Goal: Task Accomplishment & Management: Manage account settings

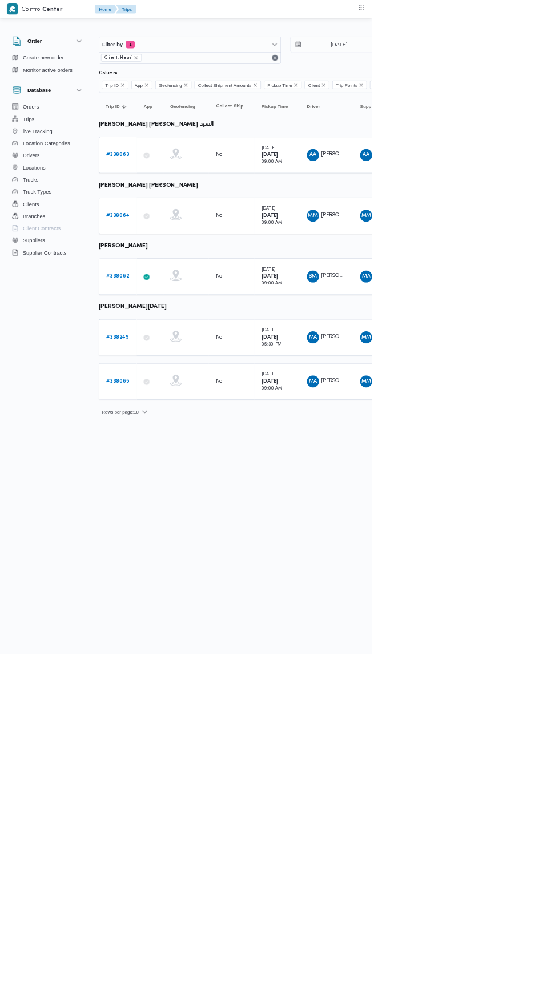
click at [162, 503] on b "# 338249" at bounding box center [176, 506] width 34 height 7
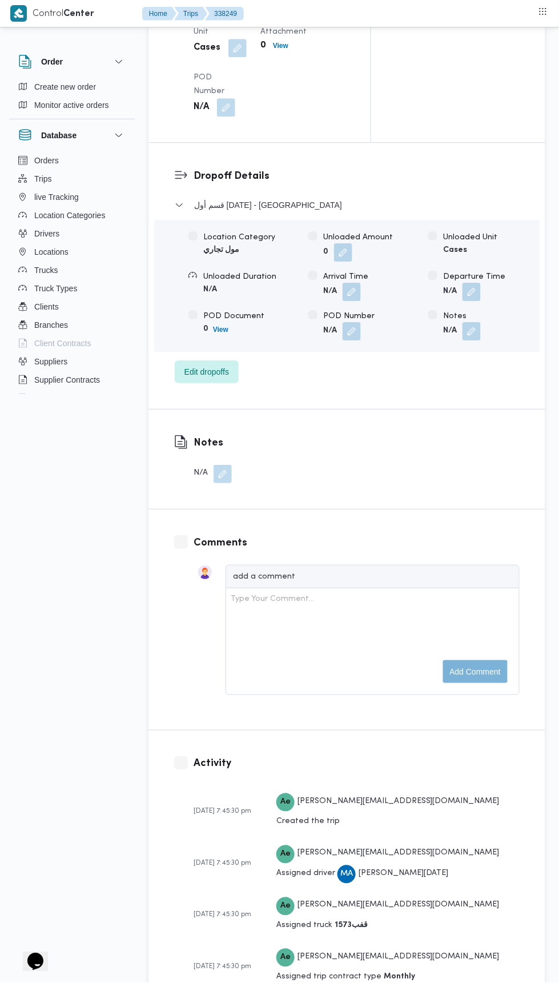
scroll to position [1454, 0]
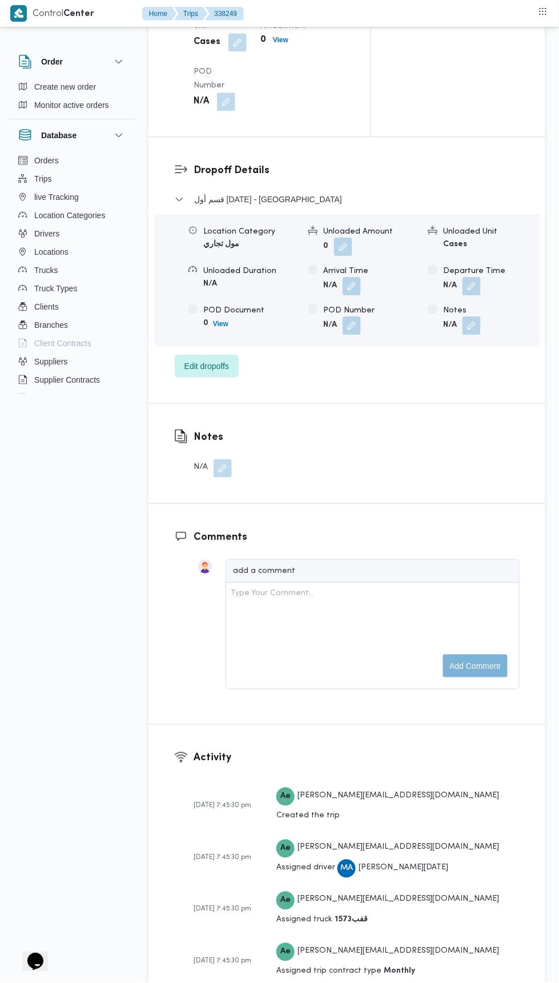
click at [481, 295] on button "button" at bounding box center [472, 286] width 18 height 18
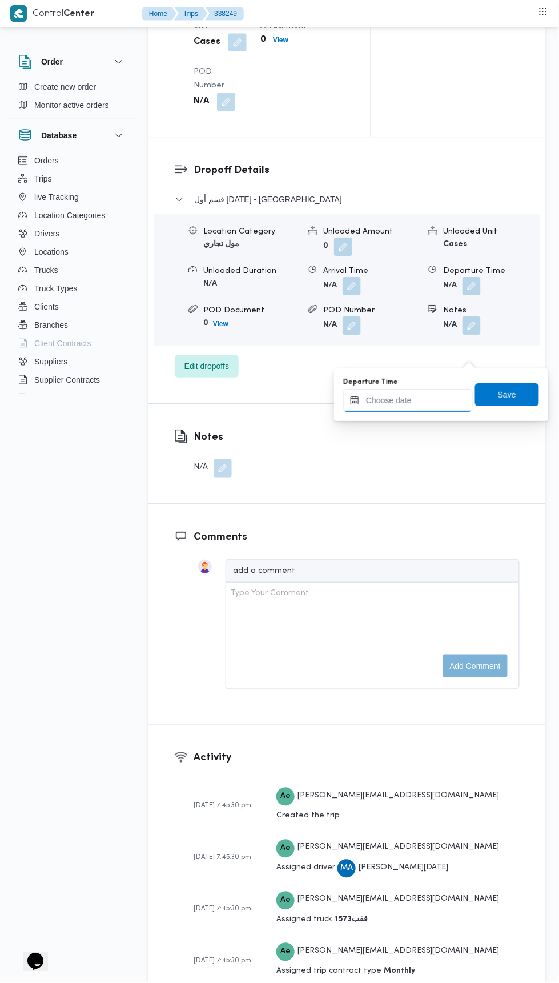
click at [425, 398] on input "Departure Time" at bounding box center [408, 400] width 130 height 23
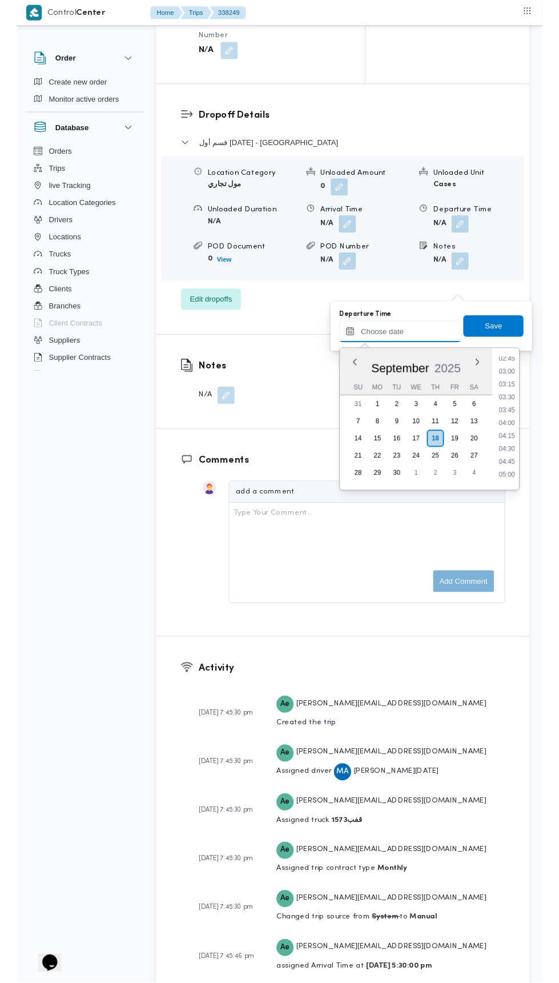
scroll to position [153, 0]
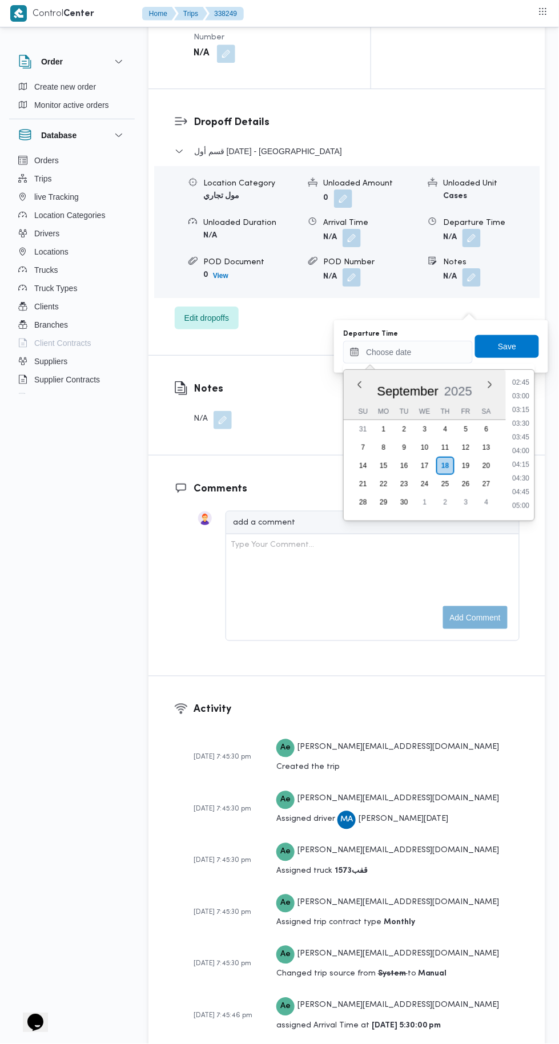
click at [520, 438] on li "03:45" at bounding box center [521, 437] width 26 height 11
type input "18/09/2025 03:45"
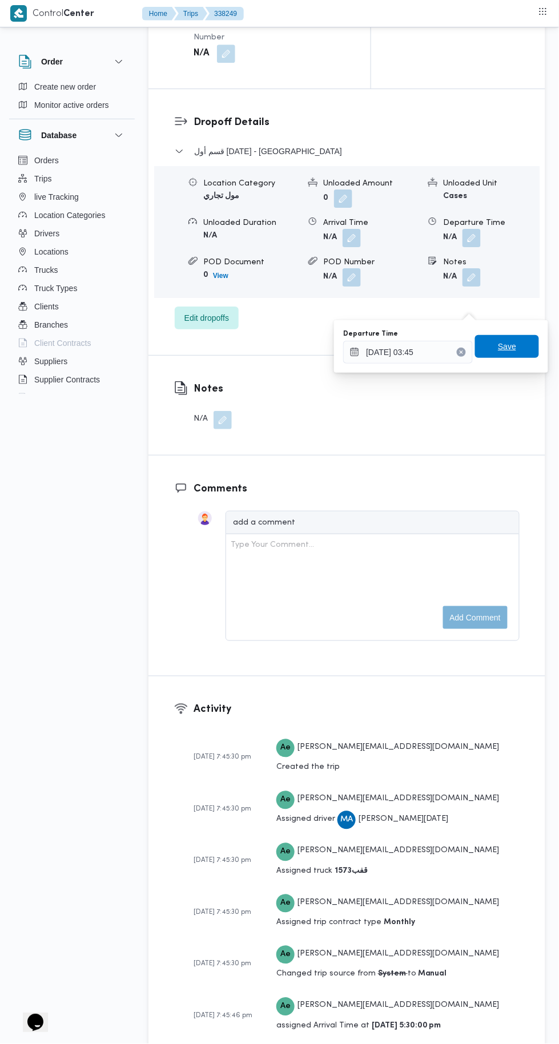
click at [507, 349] on span "Save" at bounding box center [507, 347] width 18 height 14
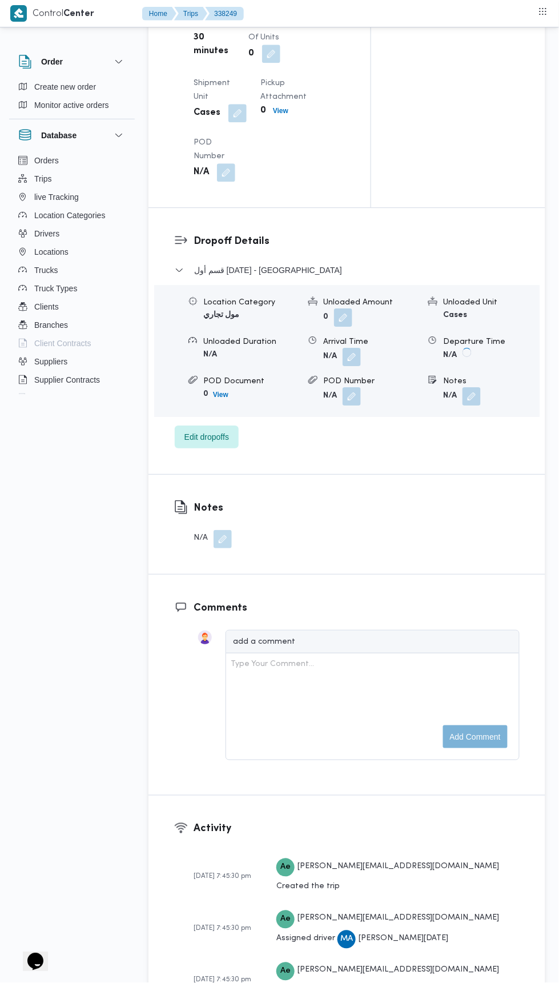
scroll to position [702, 0]
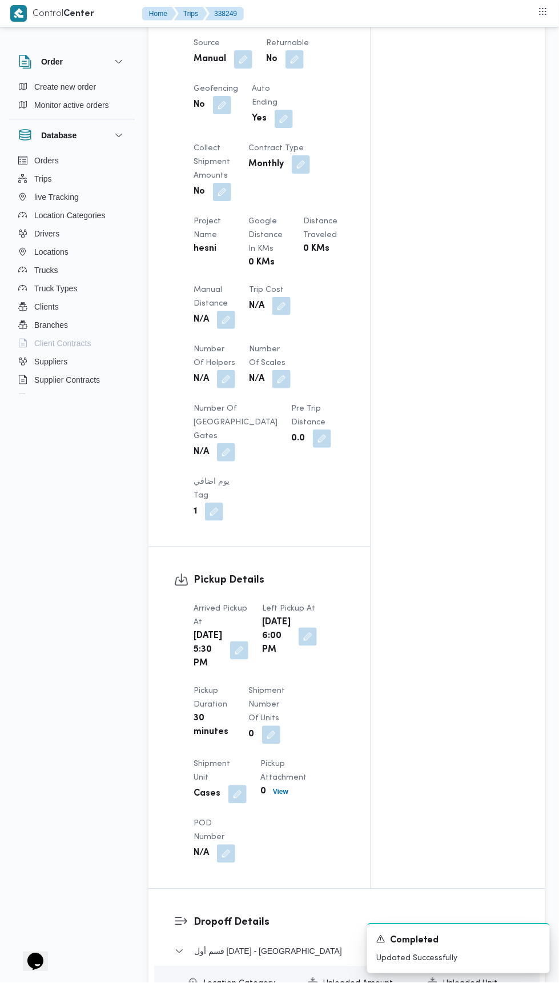
click at [223, 329] on button "button" at bounding box center [226, 320] width 18 height 18
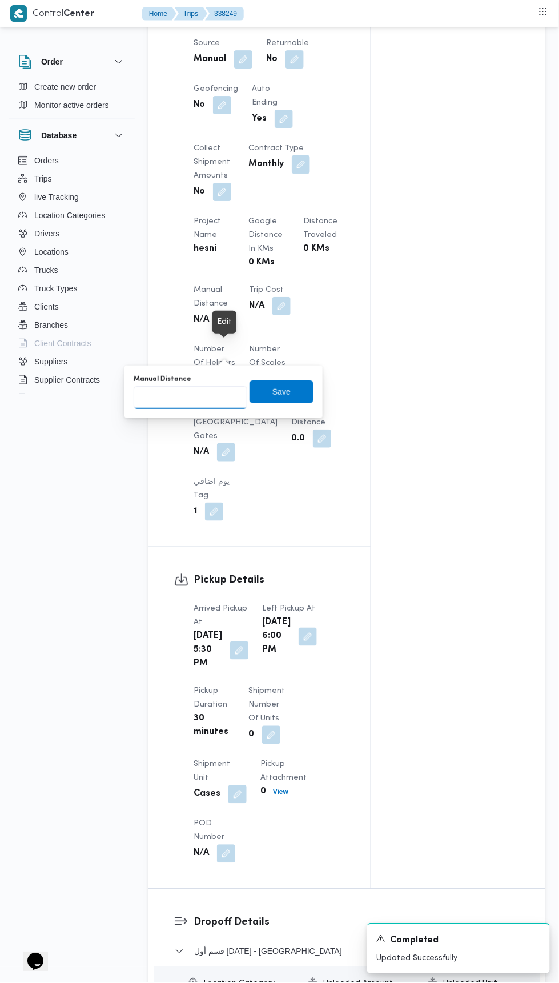
click at [196, 395] on input "Manual Distance" at bounding box center [191, 397] width 114 height 23
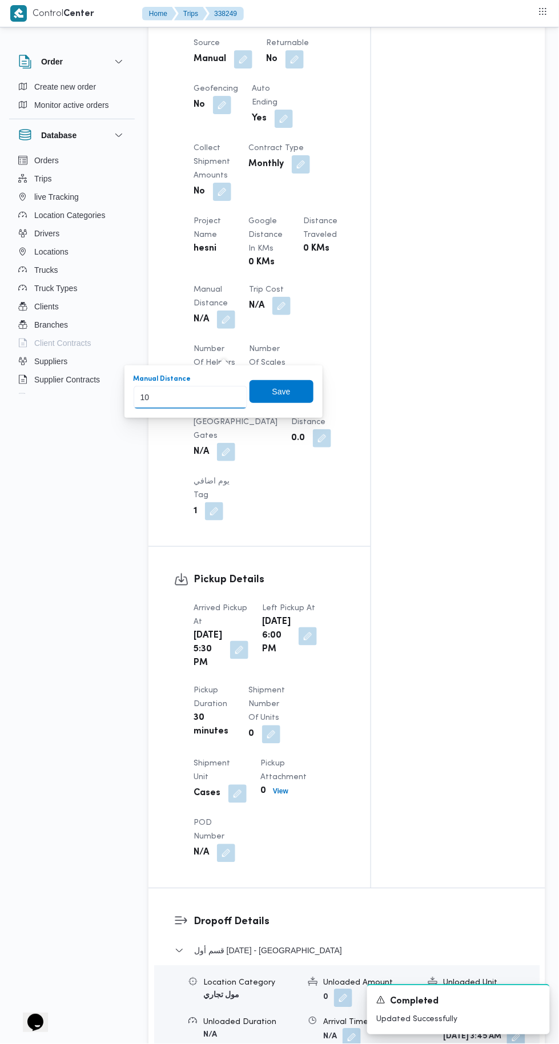
type input "100"
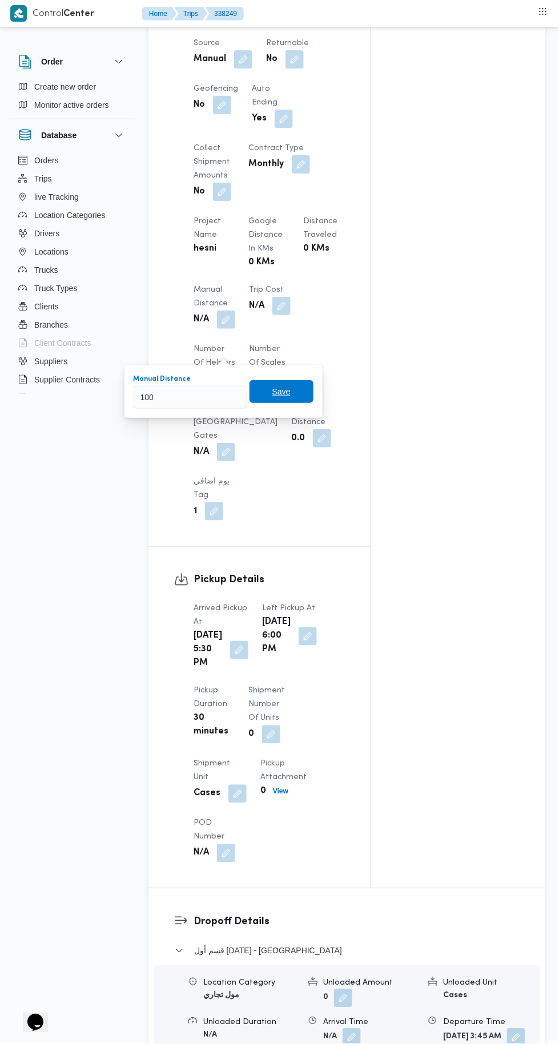
click at [295, 393] on span "Save" at bounding box center [282, 391] width 64 height 23
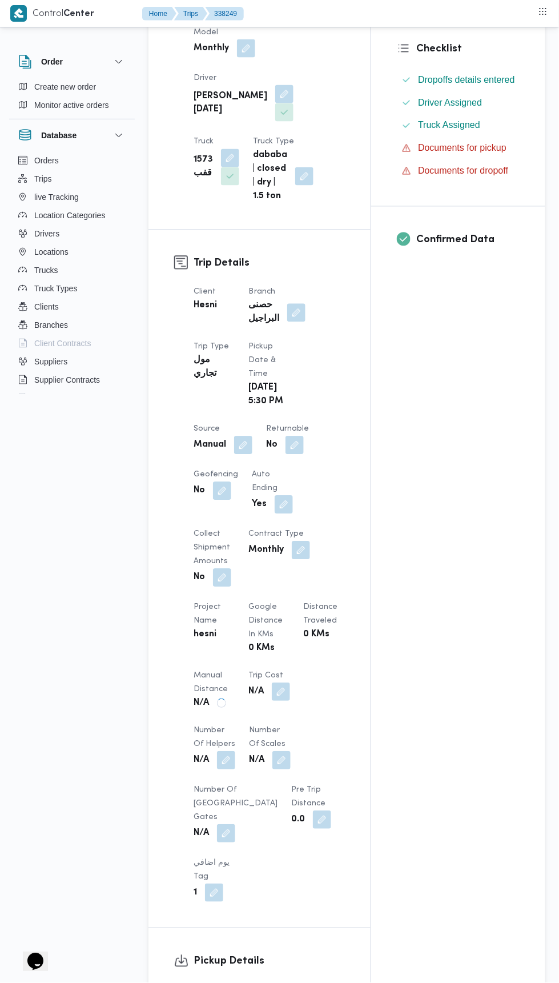
scroll to position [0, 0]
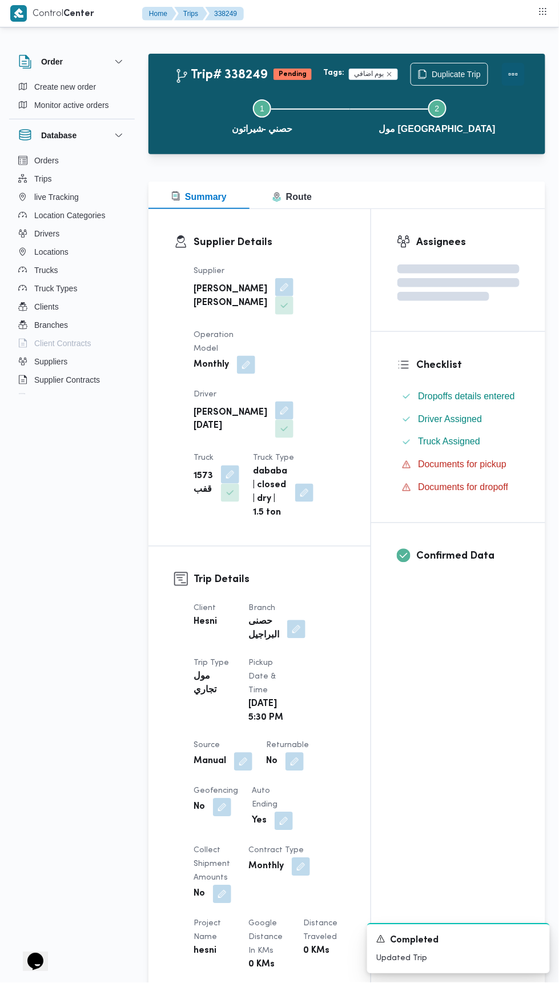
click at [519, 74] on button "Actions" at bounding box center [513, 74] width 23 height 23
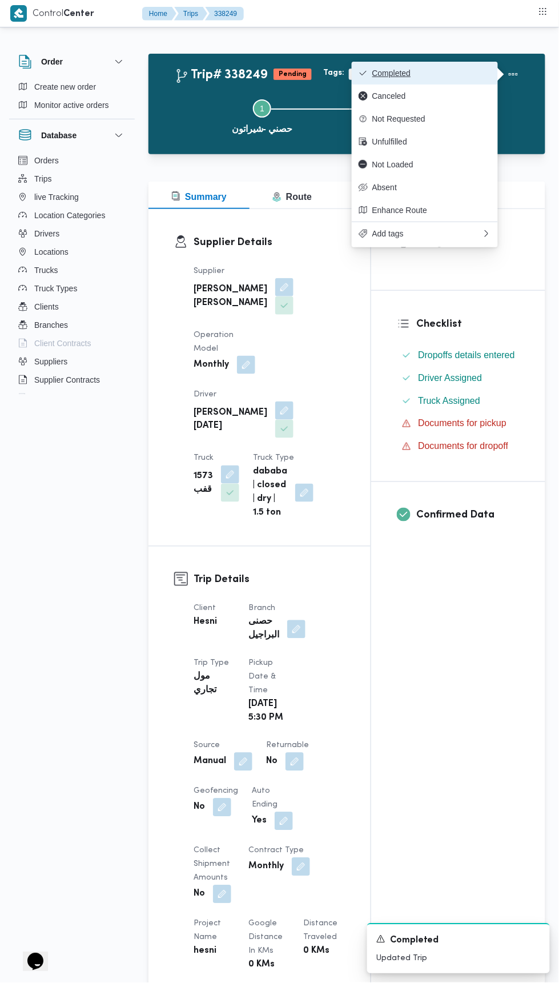
click at [478, 67] on button "Completed" at bounding box center [425, 73] width 146 height 23
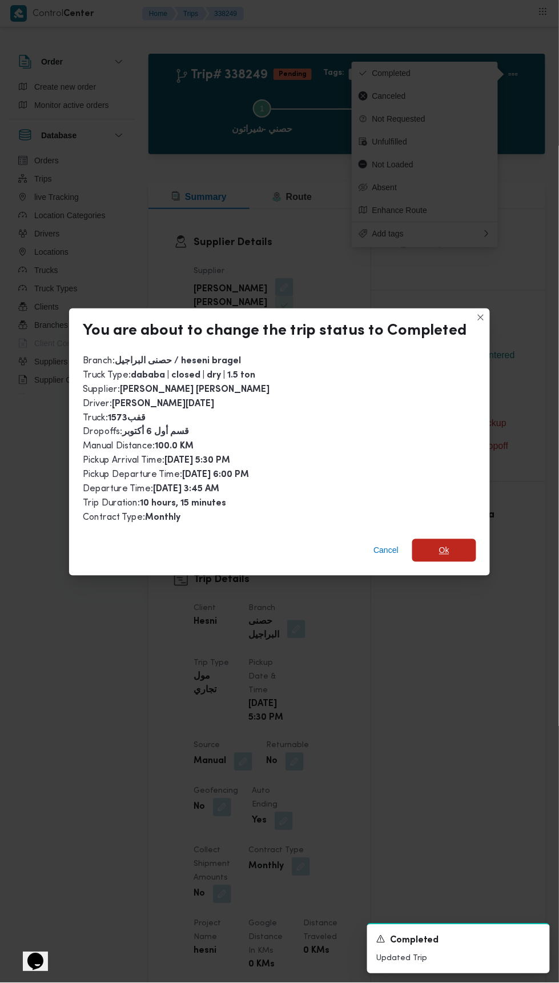
click at [441, 544] on span "Ok" at bounding box center [444, 551] width 10 height 14
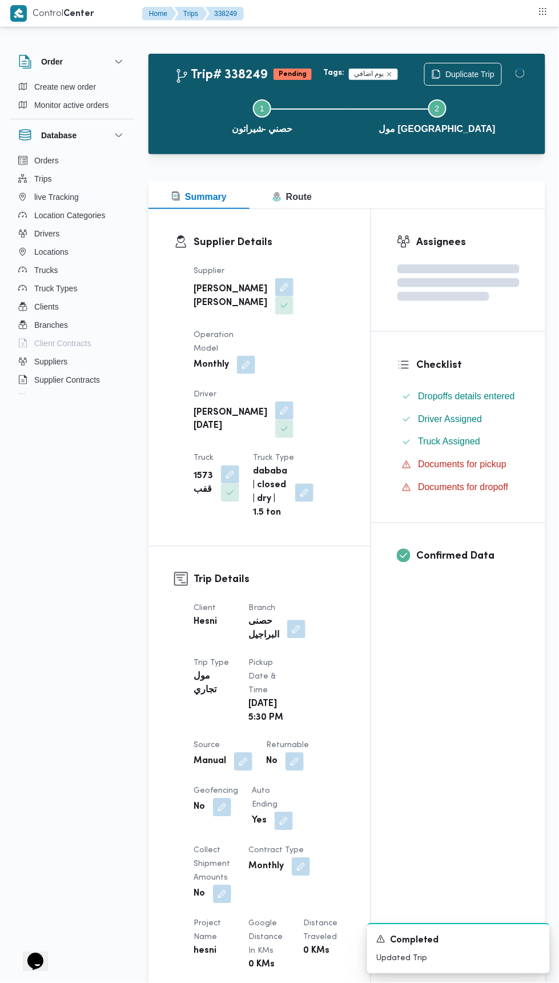
click at [506, 745] on div "Assignees Checklist Dropoffs details entered Driver Assigned Truck Assigned Doc…" at bounding box center [458, 900] width 174 height 1382
